Goal: Check status: Check status

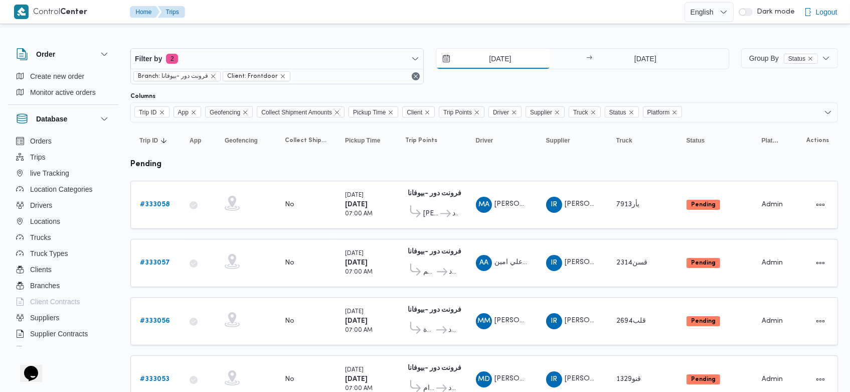
click at [478, 62] on input "24/8/2025" at bounding box center [494, 59] width 114 height 20
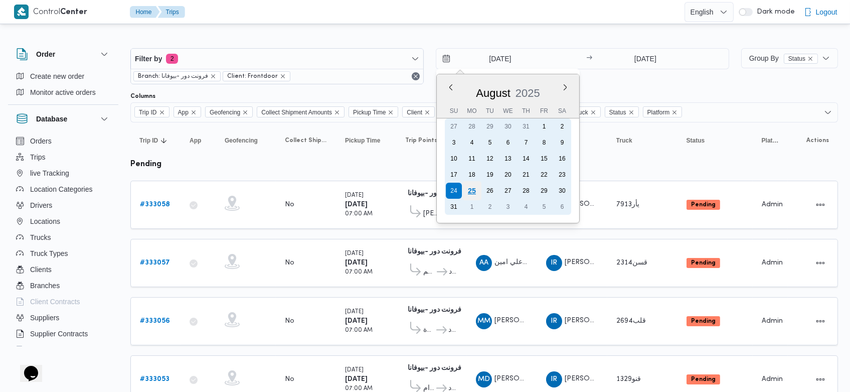
click at [477, 191] on div "25" at bounding box center [472, 190] width 19 height 19
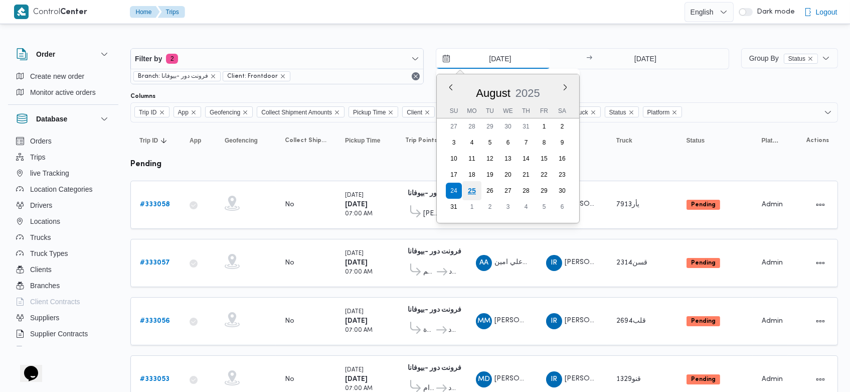
type input "[DATE]"
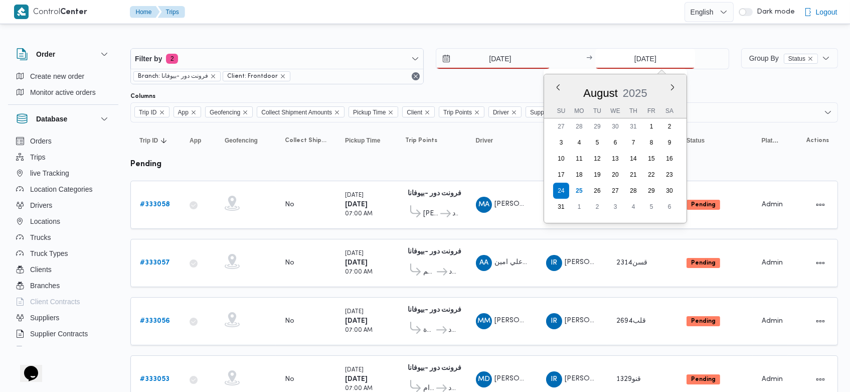
click at [631, 65] on input "24/8/2025" at bounding box center [646, 59] width 100 height 20
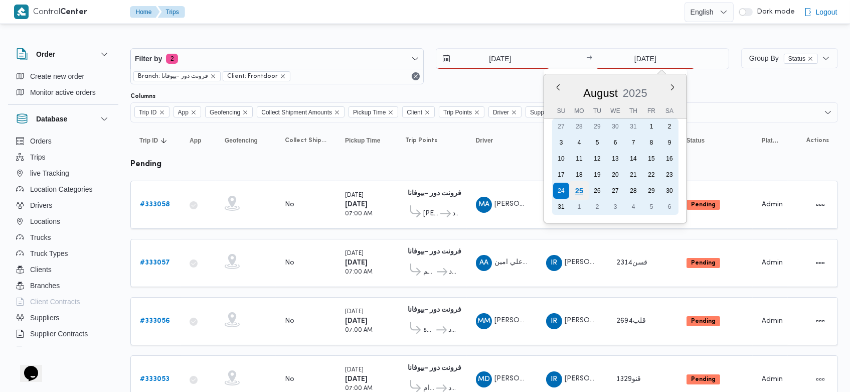
click at [585, 195] on div "25" at bounding box center [579, 190] width 19 height 19
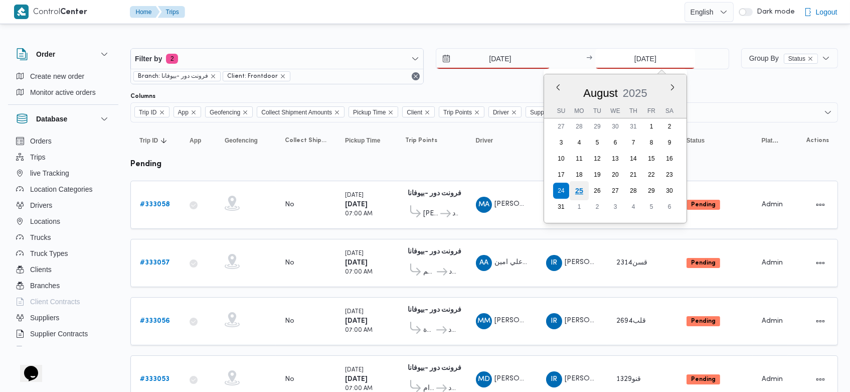
type input "[DATE]"
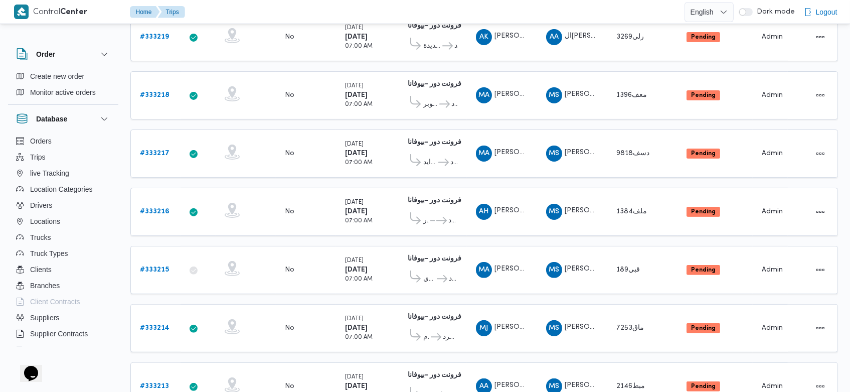
scroll to position [971, 0]
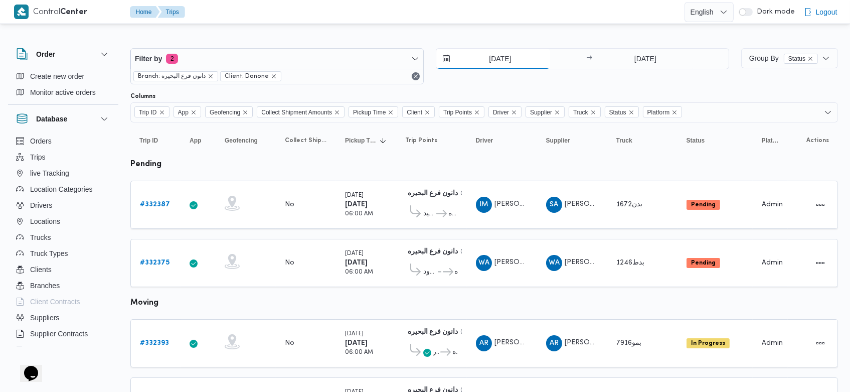
click at [482, 59] on input "24/8/2025" at bounding box center [494, 59] width 114 height 20
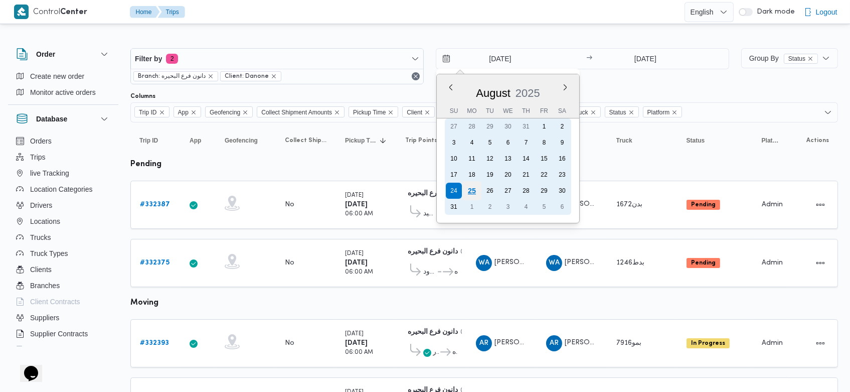
click at [476, 190] on div "25" at bounding box center [472, 190] width 19 height 19
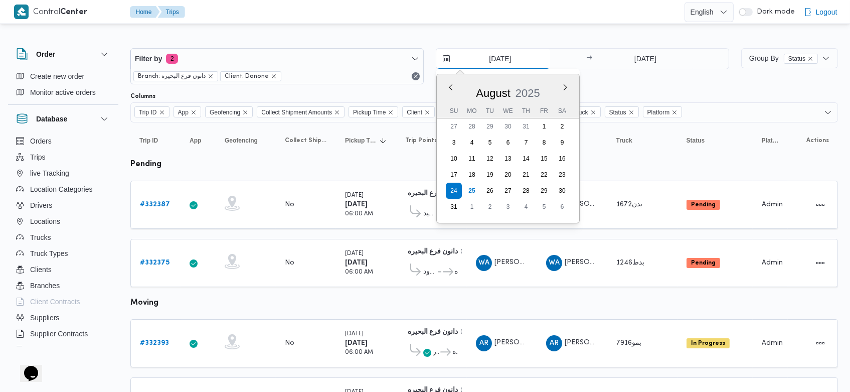
type input "[DATE]"
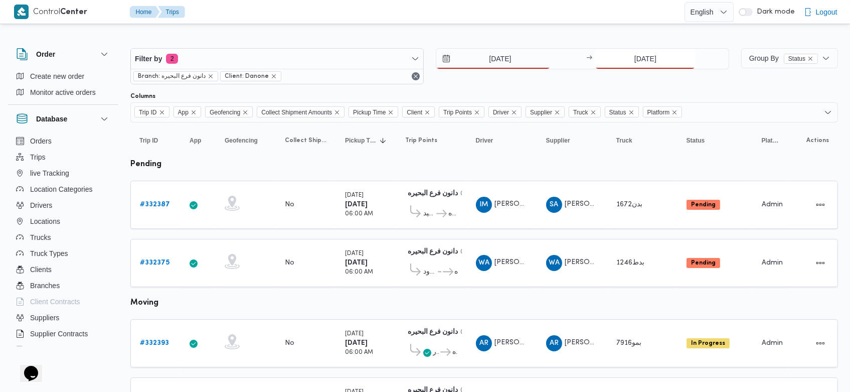
click at [631, 62] on input "24/8/2025" at bounding box center [646, 59] width 100 height 20
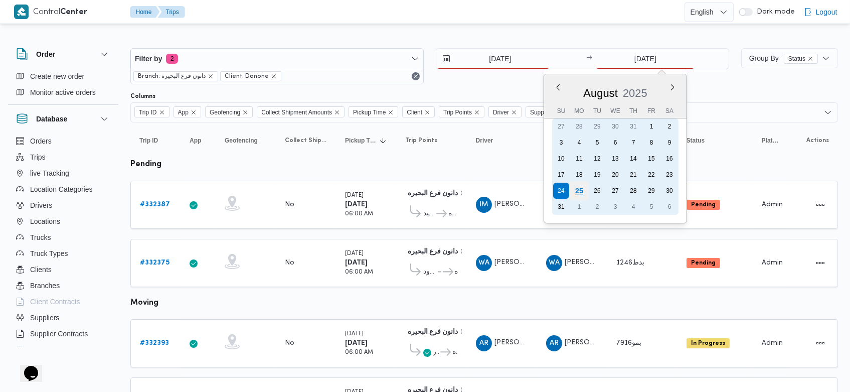
click at [586, 194] on div "25" at bounding box center [579, 190] width 19 height 19
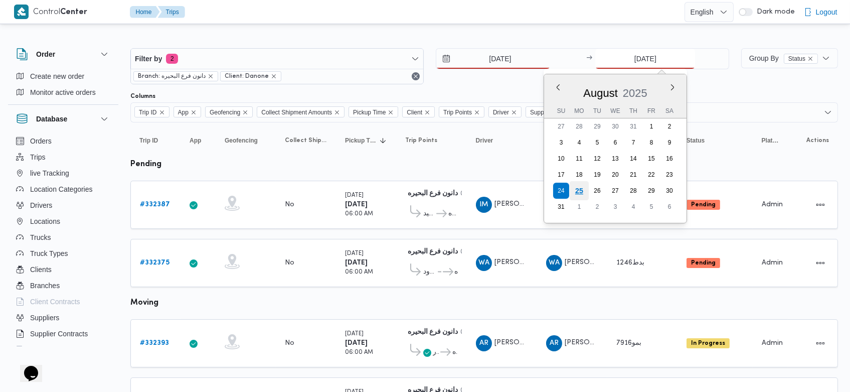
type input "[DATE]"
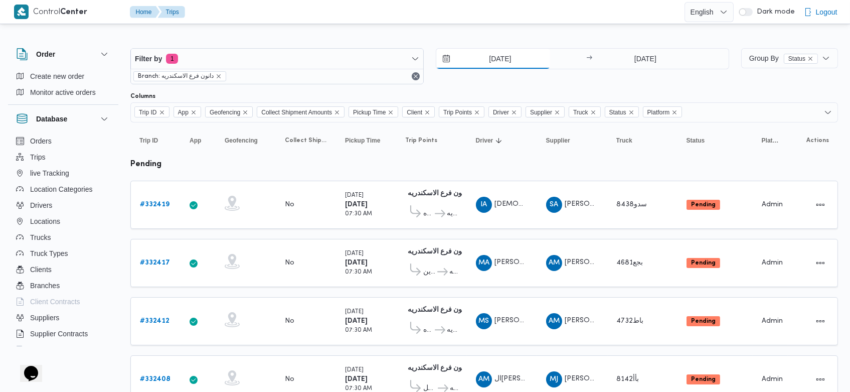
click at [481, 54] on input "[DATE]" at bounding box center [494, 59] width 114 height 20
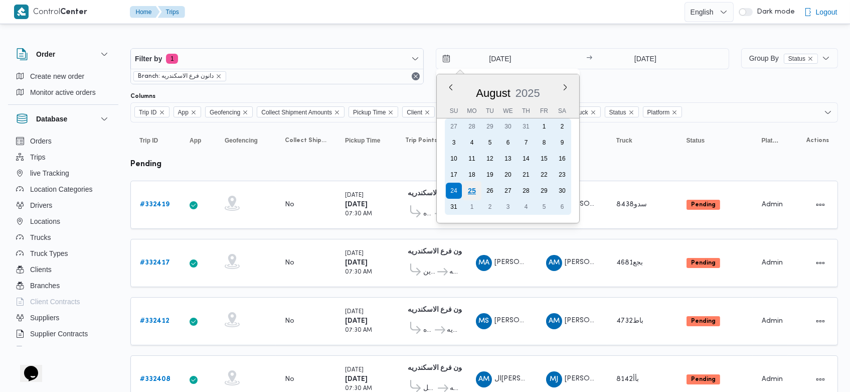
click at [474, 185] on div "25" at bounding box center [472, 190] width 19 height 19
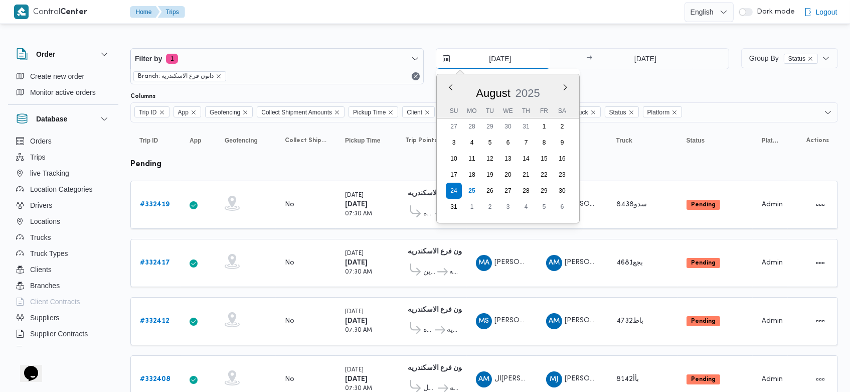
type input "[DATE]"
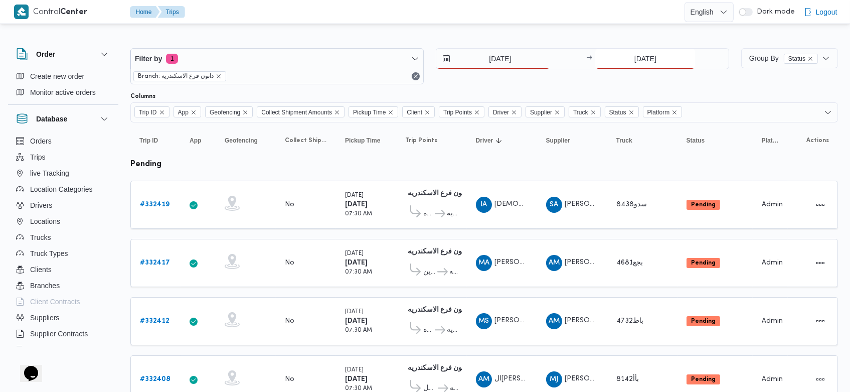
click at [632, 54] on input "24/8/2025" at bounding box center [646, 59] width 100 height 20
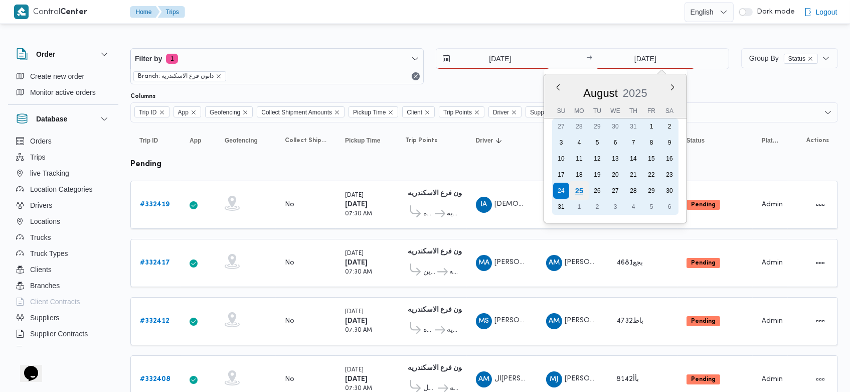
click at [583, 191] on div "25" at bounding box center [579, 190] width 19 height 19
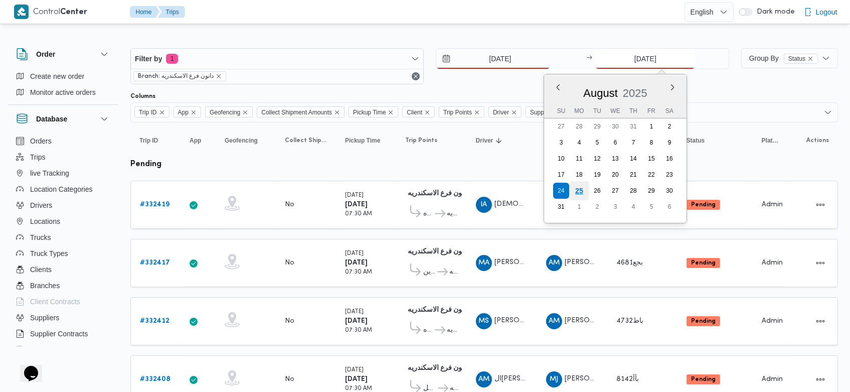
type input "[DATE]"
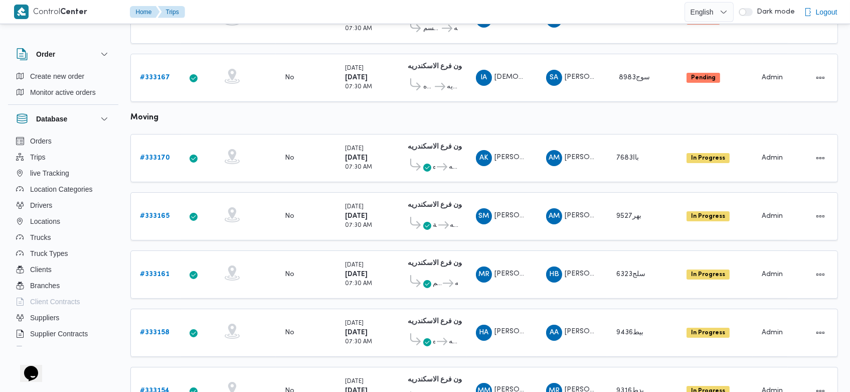
scroll to position [416, 0]
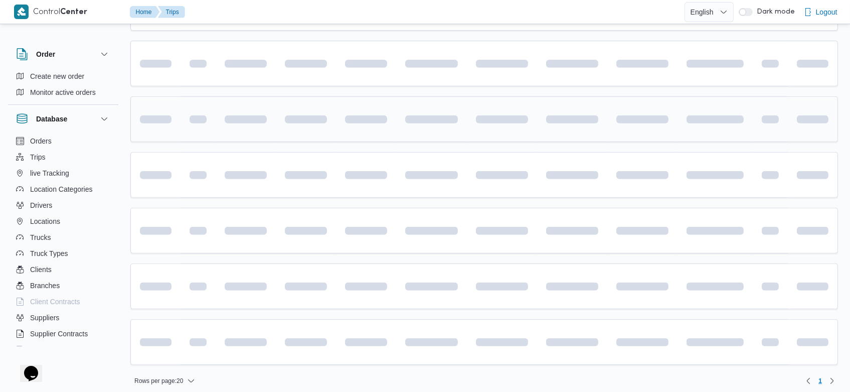
click at [353, 119] on div at bounding box center [366, 119] width 50 height 16
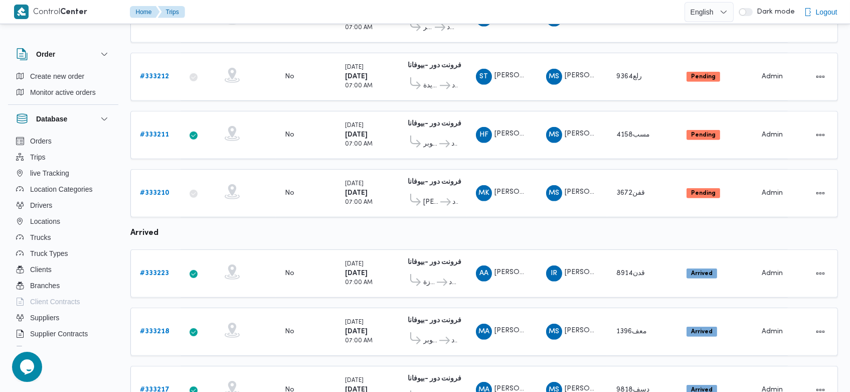
scroll to position [971, 0]
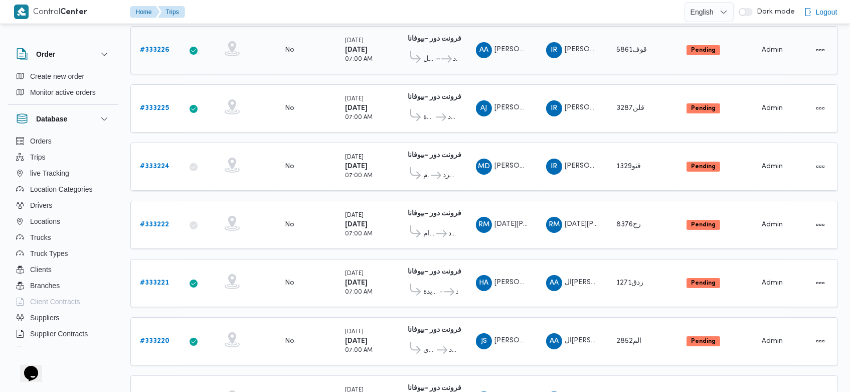
scroll to position [329, 0]
